Goal: Information Seeking & Learning: Learn about a topic

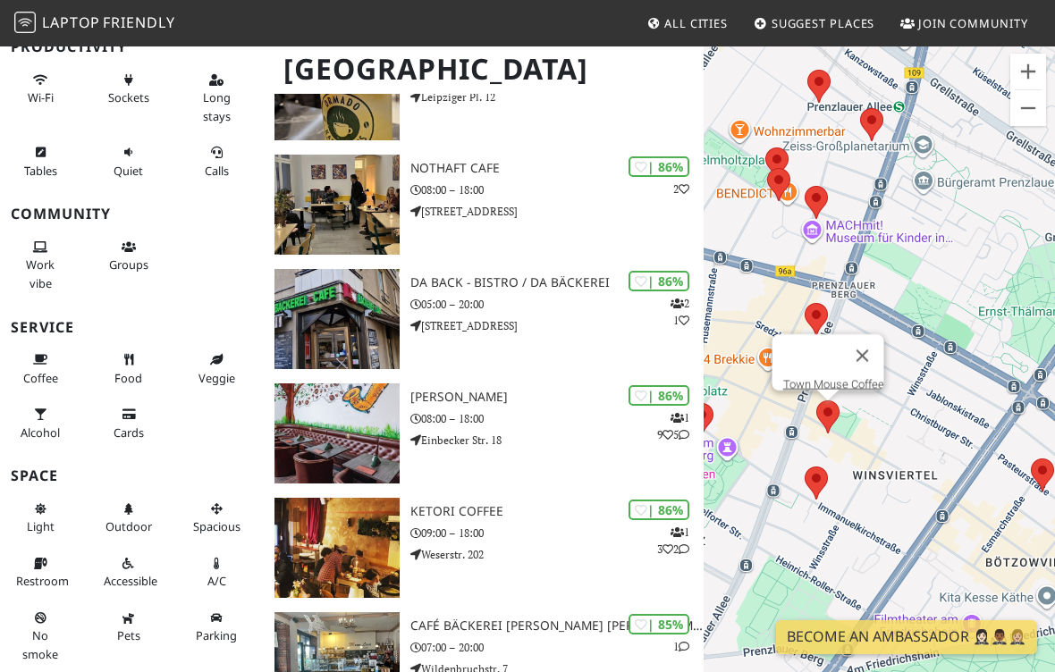
scroll to position [180, 0]
click at [130, 535] on span "Outdoor" at bounding box center [128, 526] width 46 height 16
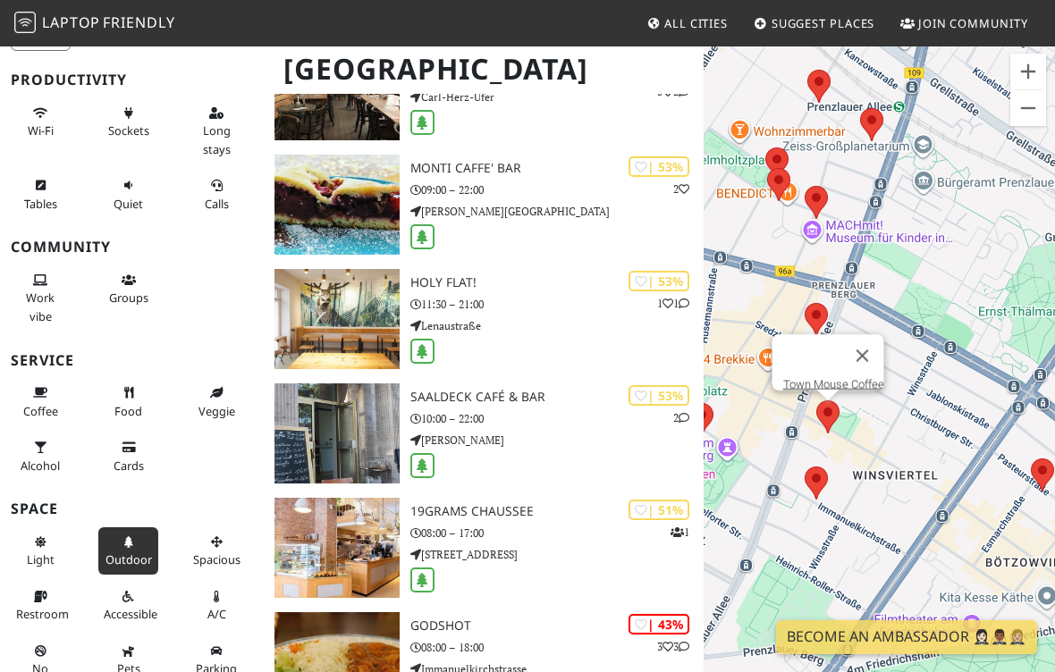
click at [135, 554] on span "Outdoor" at bounding box center [128, 560] width 46 height 16
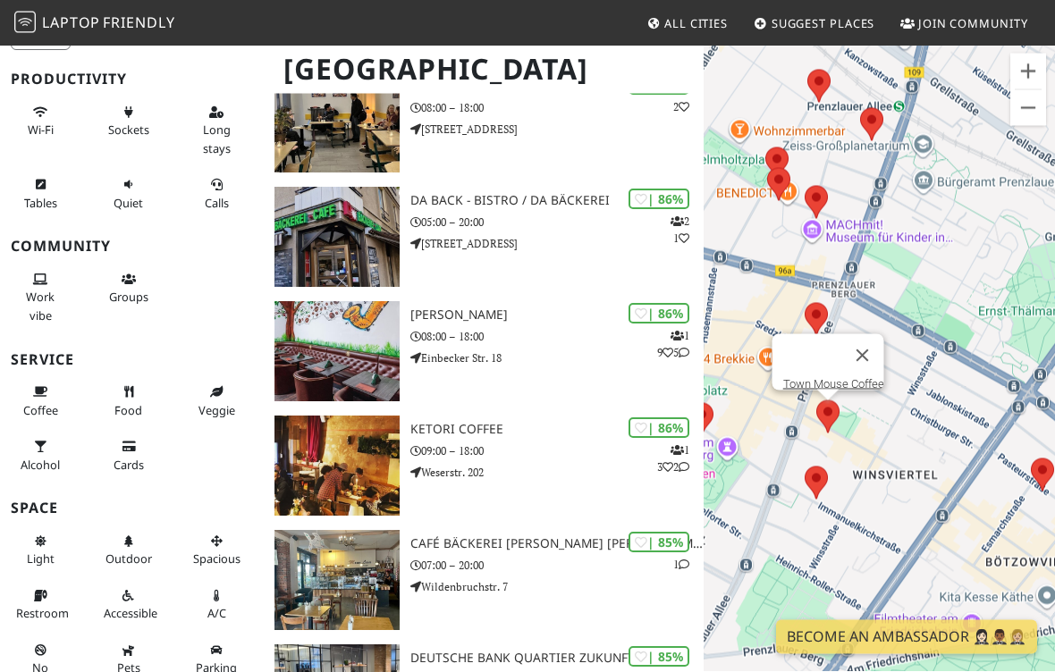
scroll to position [1441, 0]
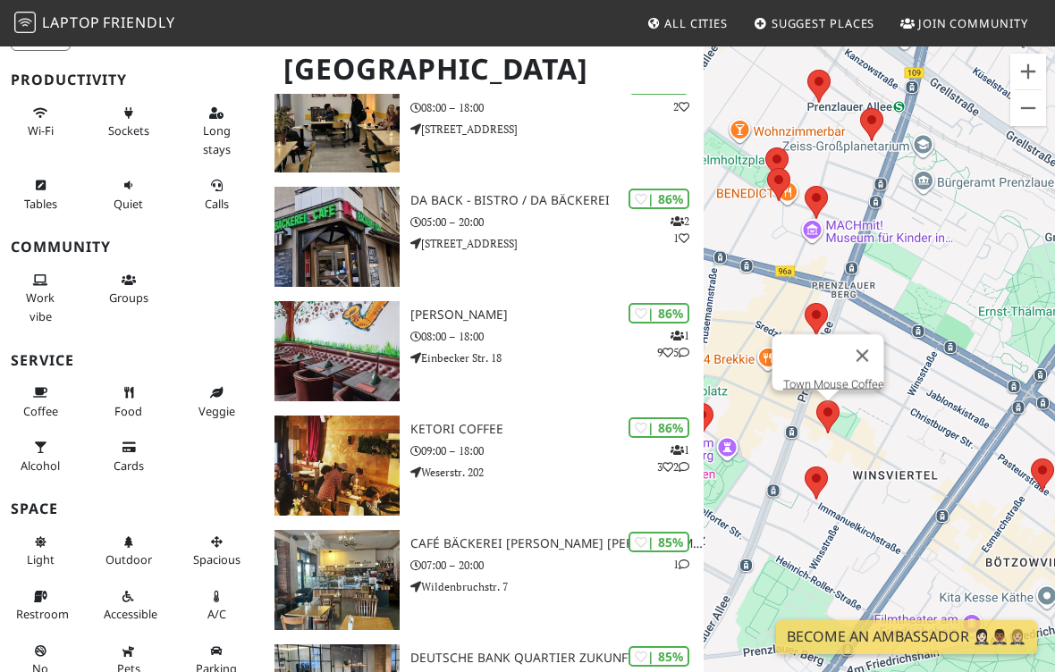
click at [131, 552] on span "Outdoor" at bounding box center [128, 560] width 46 height 16
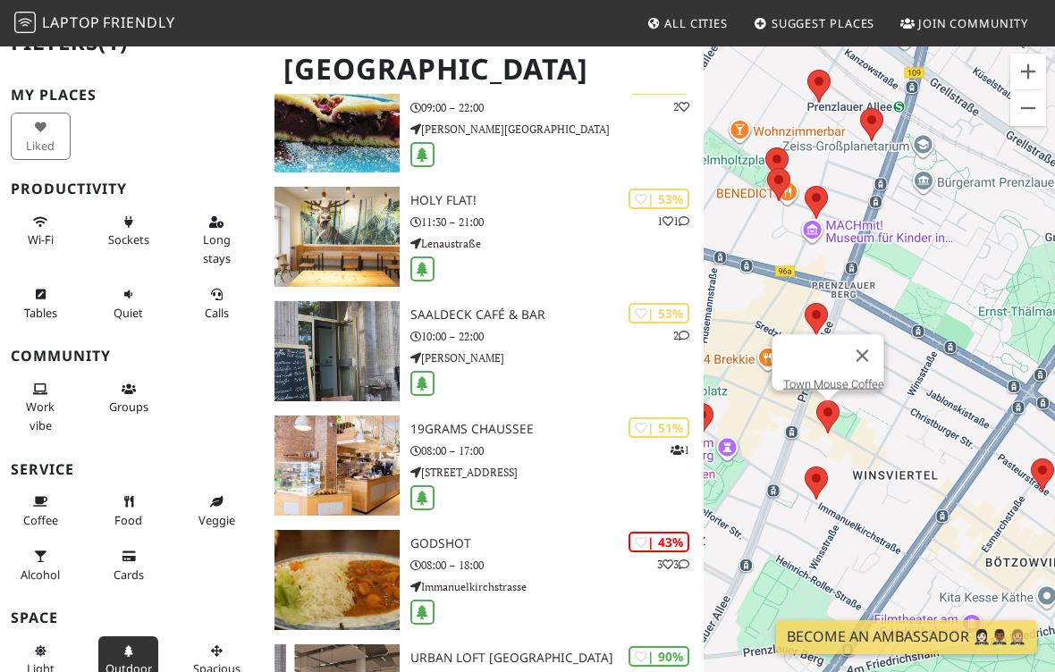
scroll to position [29, 0]
click at [141, 306] on span "Quiet" at bounding box center [128, 314] width 29 height 16
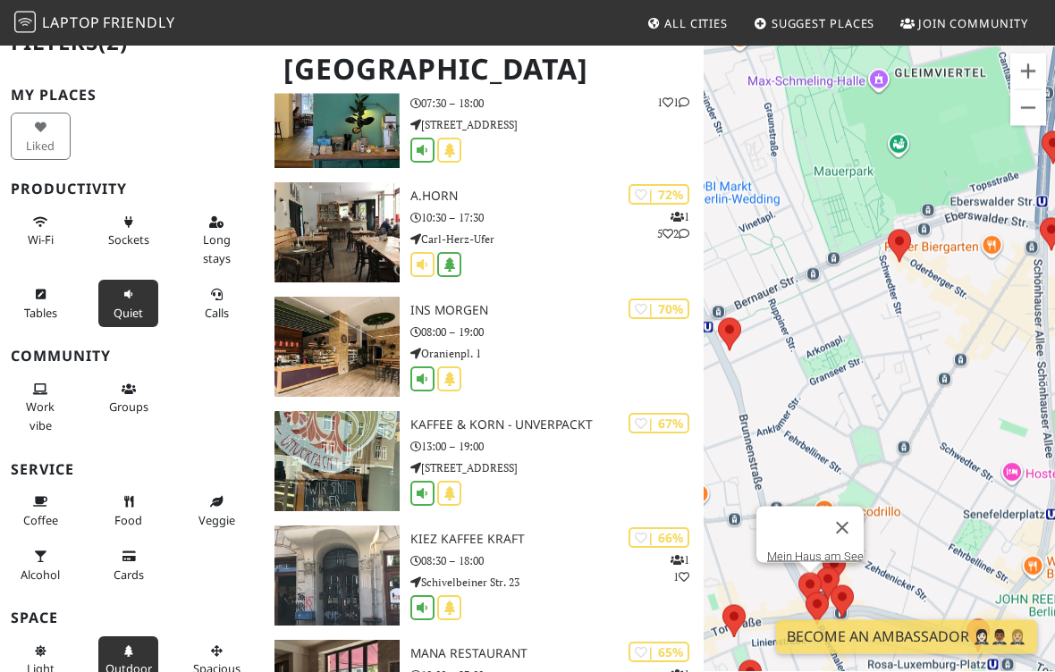
scroll to position [2017, 0]
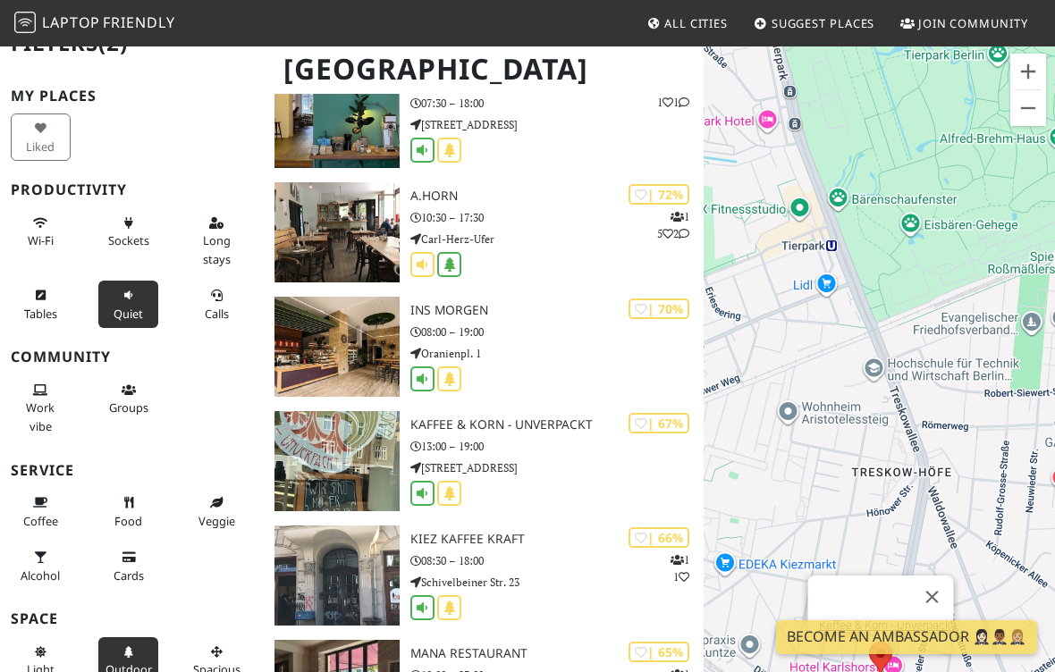
click at [530, 476] on div "| 67% Kaffee & Korn - Unverpackt 13:00 – 19:00 Treskowallee 88" at bounding box center [556, 461] width 293 height 100
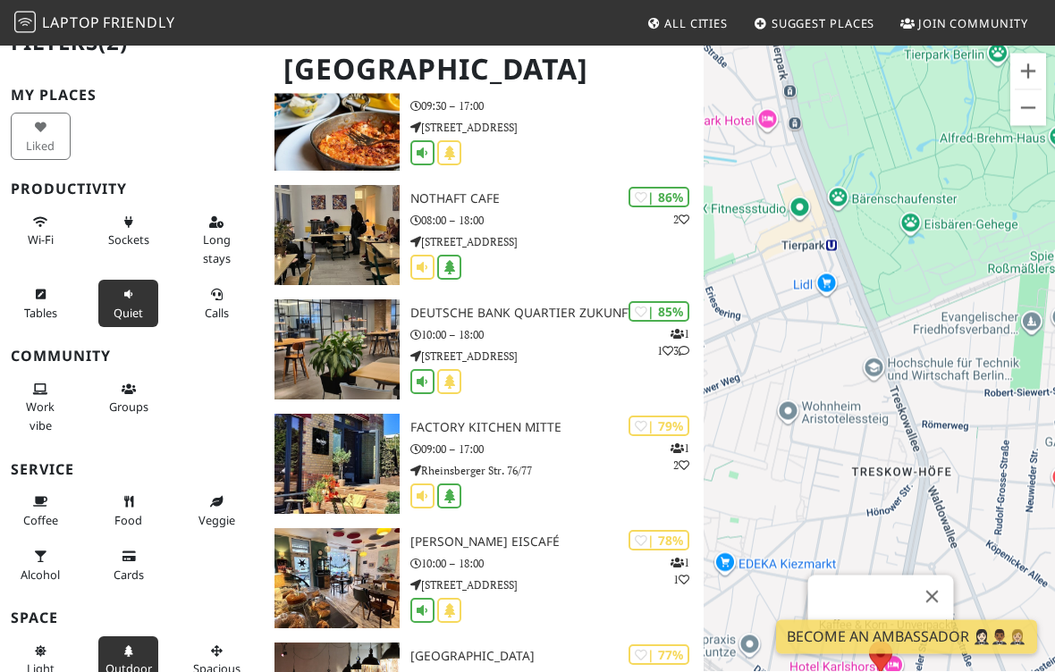
scroll to position [981, 0]
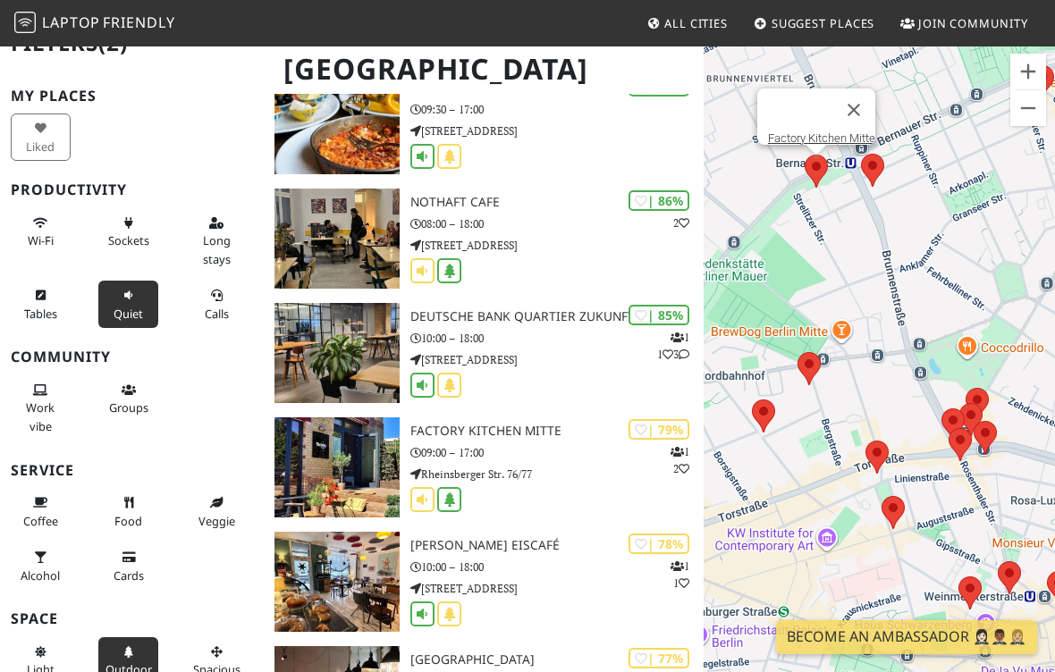
click at [614, 482] on div "| 79% 1 2 Factory Kitchen Mitte 09:00 – 17:00 Rheinsberger Str. 76/77" at bounding box center [556, 467] width 293 height 100
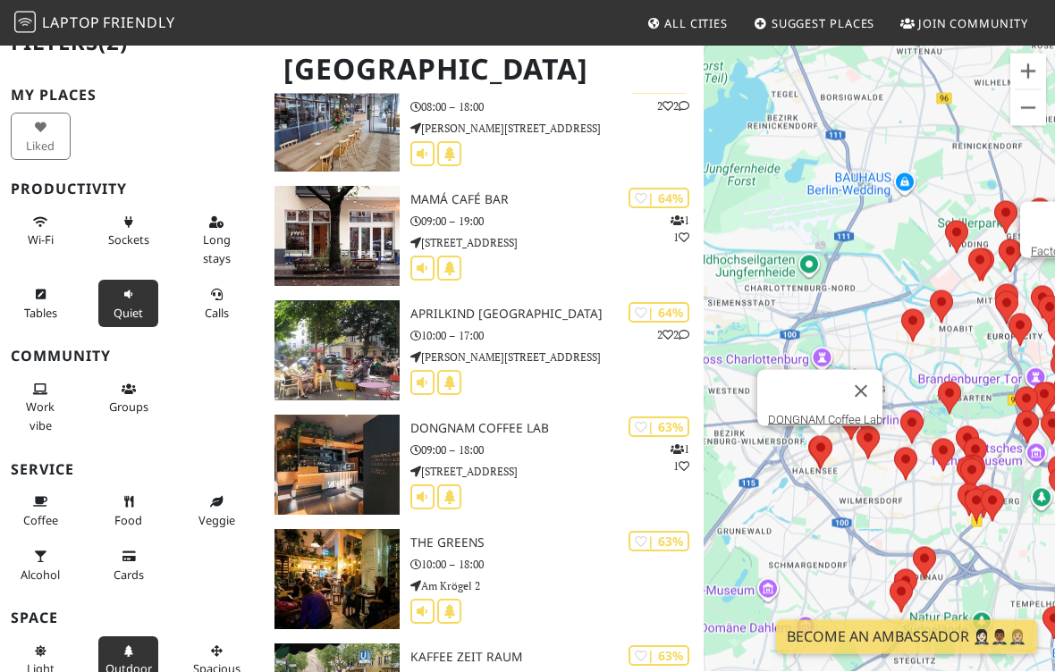
scroll to position [9338, 0]
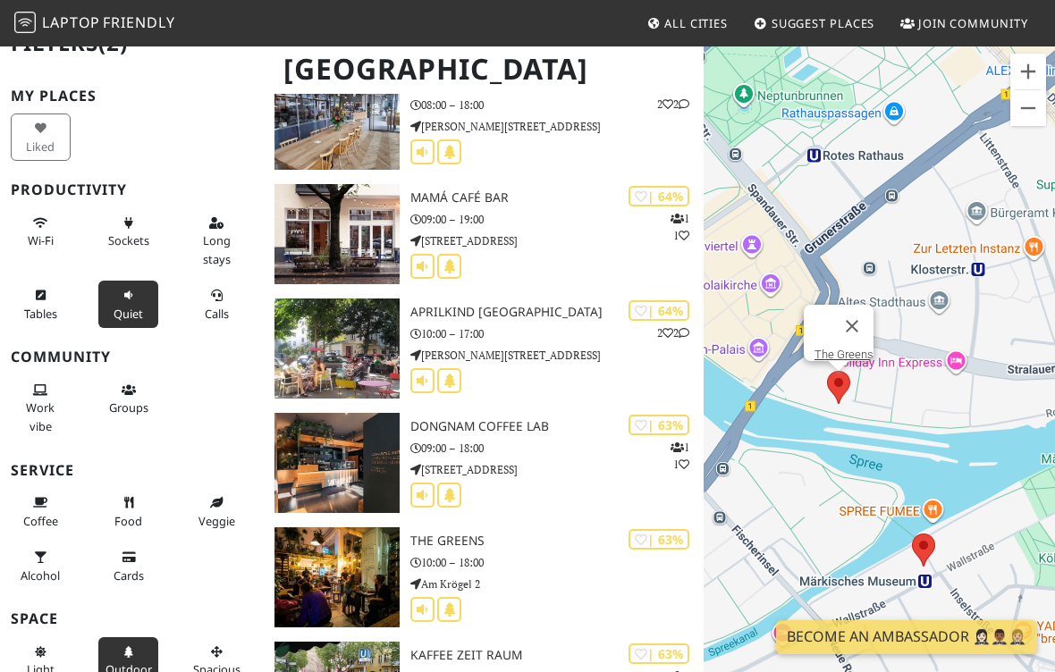
click at [846, 361] on link "The Greens" at bounding box center [843, 354] width 59 height 13
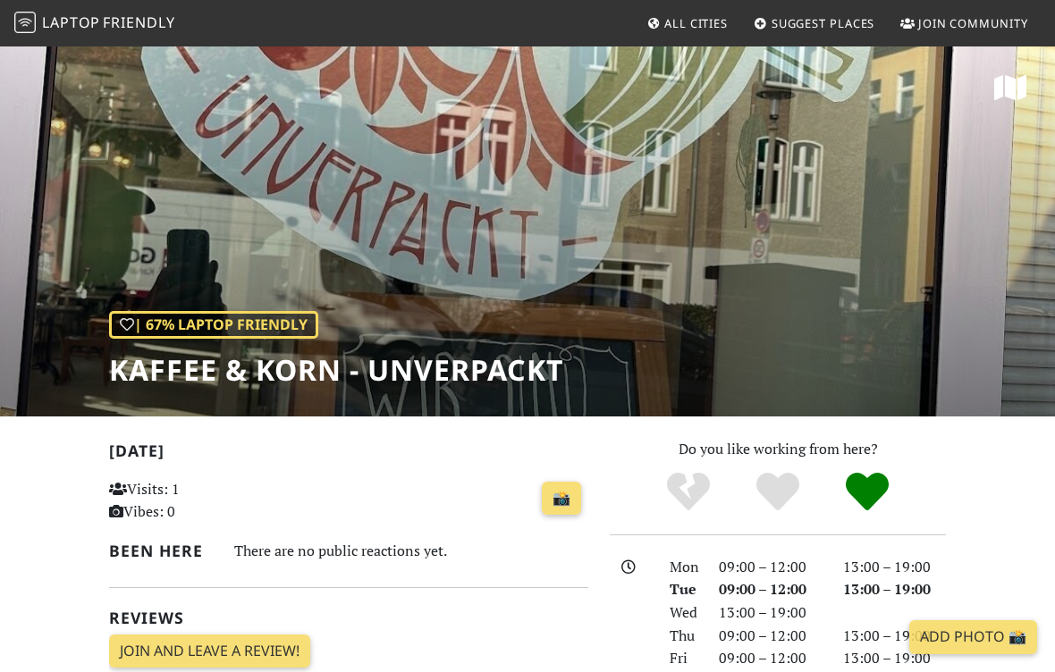
click at [744, 312] on div "| 67% Laptop Friendly Kaffee & Korn - Unverpackt" at bounding box center [527, 231] width 1055 height 372
click at [723, 283] on div "| 67% Laptop Friendly Kaffee & Korn - Unverpackt" at bounding box center [527, 231] width 1055 height 372
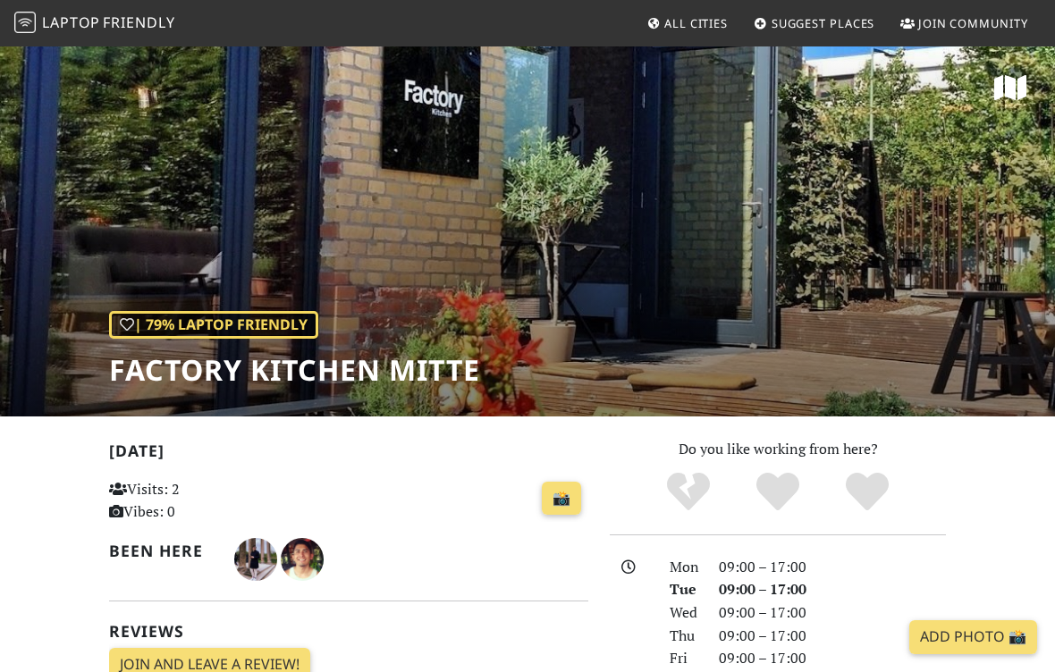
click at [820, 358] on div "| 79% Laptop Friendly Factory Kitchen Mitte" at bounding box center [527, 231] width 1055 height 372
click at [699, 342] on div "| 79% Laptop Friendly Factory Kitchen Mitte" at bounding box center [527, 231] width 1055 height 372
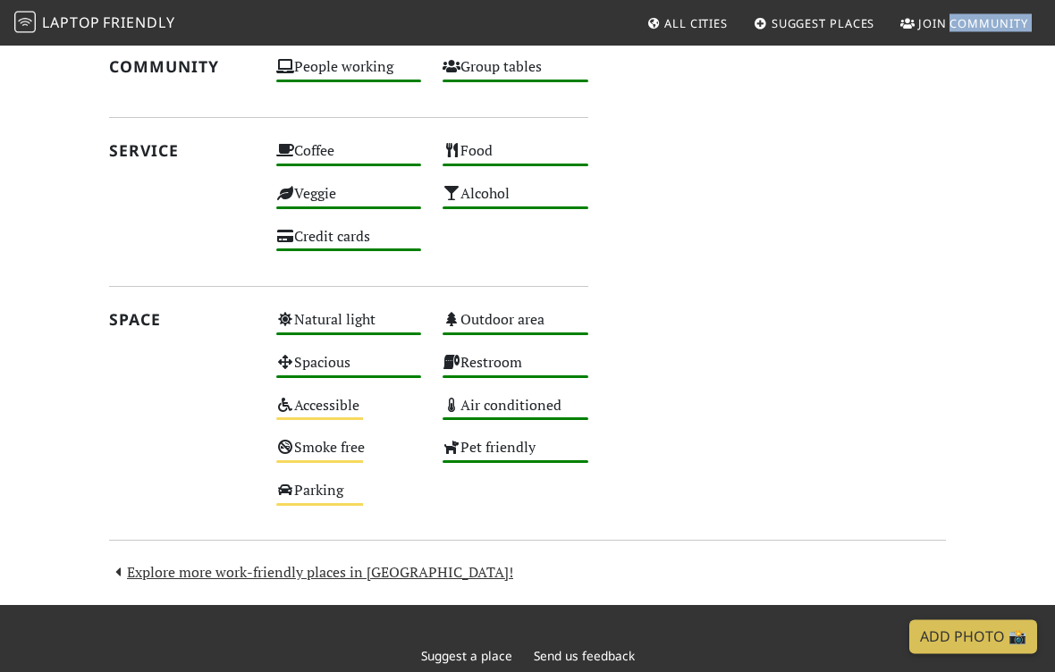
scroll to position [851, 0]
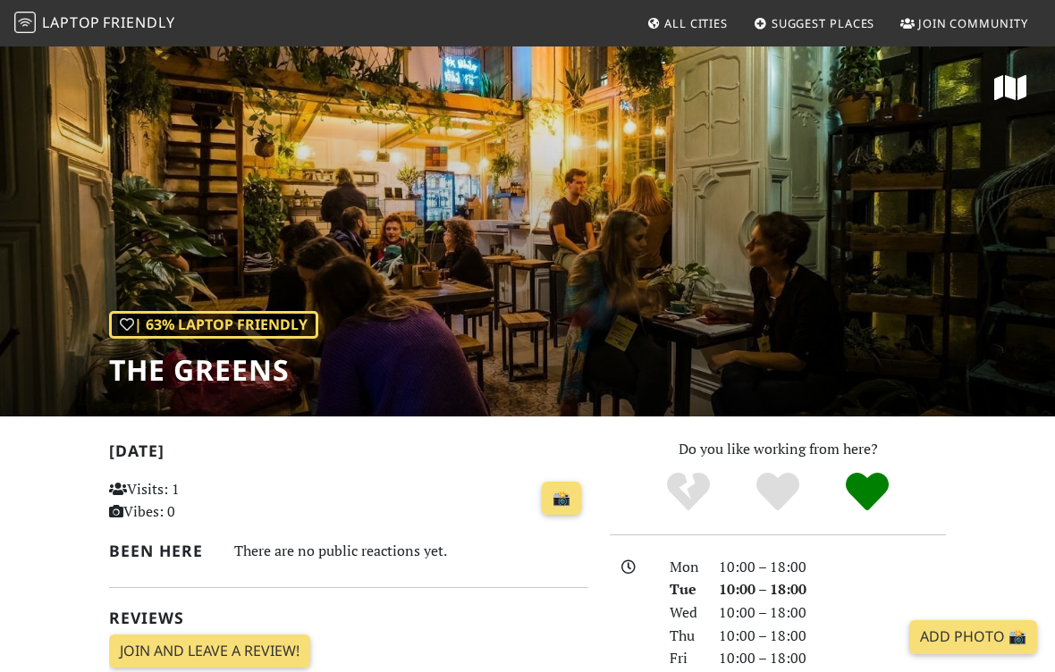
click at [848, 336] on div "| 63% Laptop Friendly The Greens" at bounding box center [527, 231] width 1055 height 372
click at [826, 332] on div "| 63% Laptop Friendly The Greens" at bounding box center [527, 231] width 1055 height 372
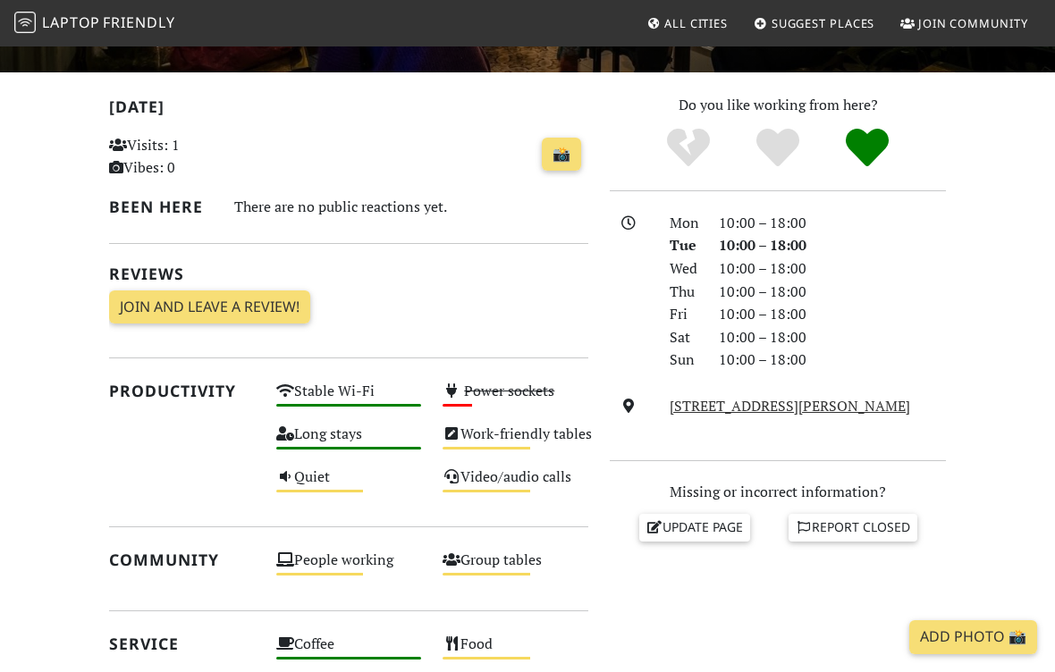
scroll to position [358, 0]
